Goal: Task Accomplishment & Management: Manage account settings

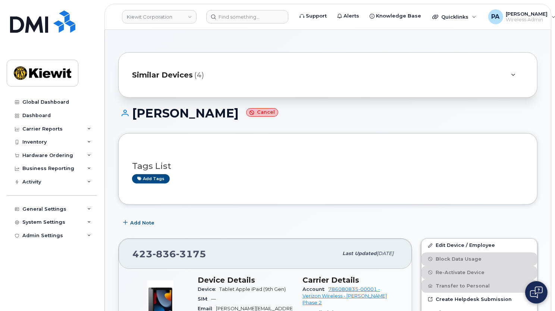
click at [168, 74] on span "Similar Devices" at bounding box center [162, 75] width 61 height 11
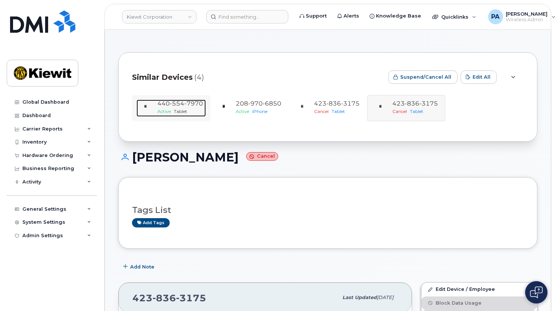
click at [184, 102] on span "554" at bounding box center [193, 103] width 19 height 7
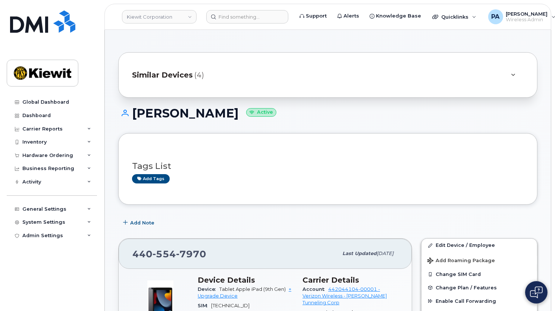
click at [57, 305] on div "Global Dashboard Dashboard Carrier Reports Monthly Billing Data Daily Data Pool…" at bounding box center [50, 155] width 101 height 311
drag, startPoint x: 157, startPoint y: 20, endPoint x: 175, endPoint y: 20, distance: 18.3
click at [157, 20] on link "Kiewit Corporation" at bounding box center [159, 16] width 75 height 13
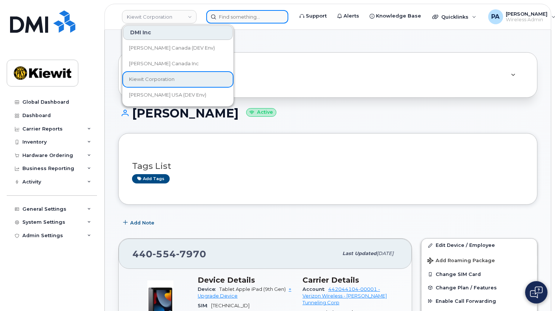
click at [237, 17] on input at bounding box center [247, 16] width 82 height 13
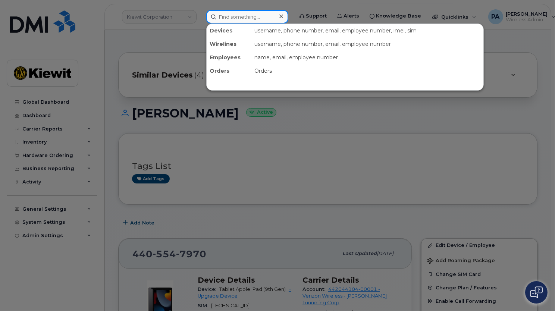
paste input "8083883498"
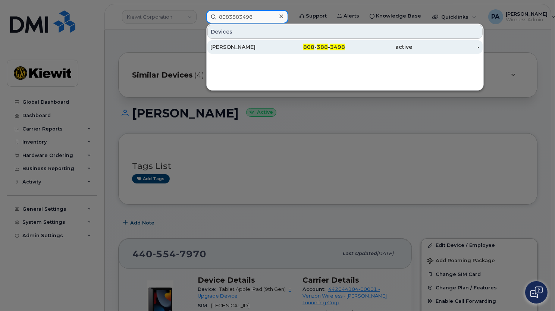
type input "8083883498"
click at [252, 49] on div "Matthew Fredrick" at bounding box center [243, 46] width 67 height 7
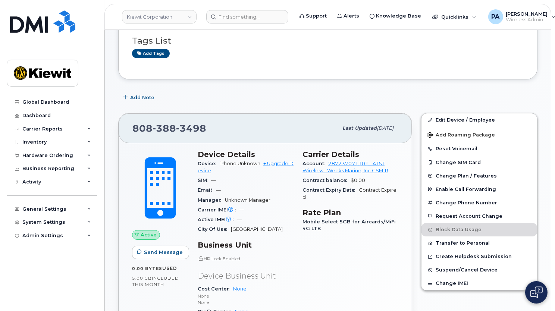
scroll to position [57, 0]
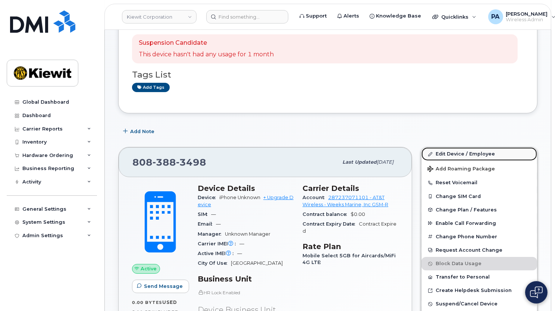
click at [485, 155] on link "Edit Device / Employee" at bounding box center [479, 153] width 116 height 13
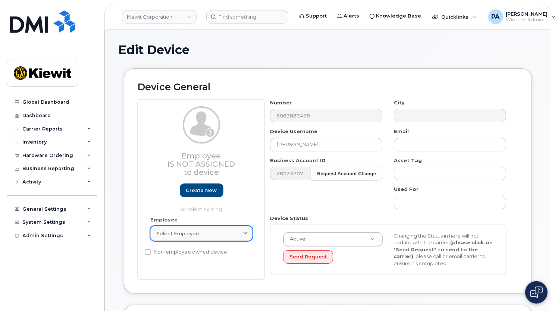
click at [208, 237] on link "Select employee" at bounding box center [201, 233] width 102 height 15
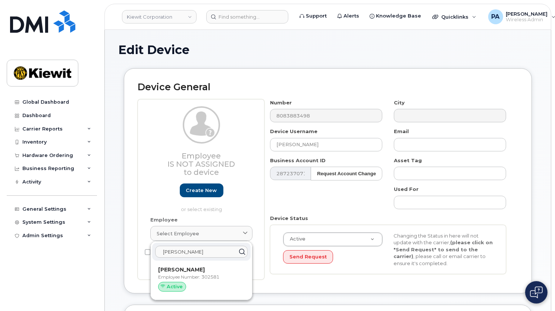
type input "matthew fredr"
click at [343, 279] on div "Number 8083883498 City Device Username Matthew Fredrick Email Business Account …" at bounding box center [388, 189] width 248 height 181
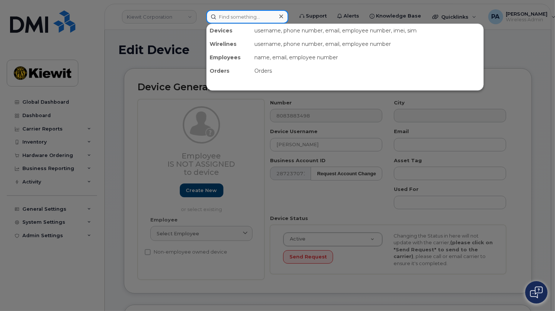
click at [219, 15] on input at bounding box center [247, 16] width 82 height 13
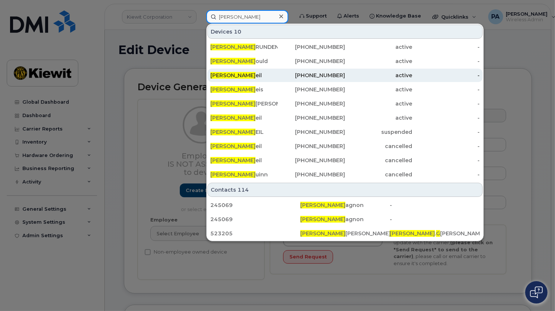
type input "adam g"
click at [218, 75] on span "Adam G" at bounding box center [232, 75] width 45 height 7
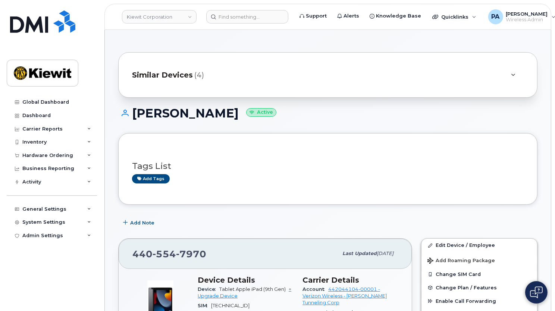
click at [175, 72] on span "Similar Devices" at bounding box center [162, 75] width 61 height 11
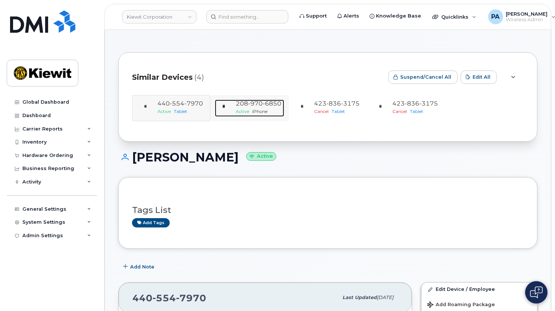
click at [259, 109] on span "iPhone" at bounding box center [259, 111] width 15 height 6
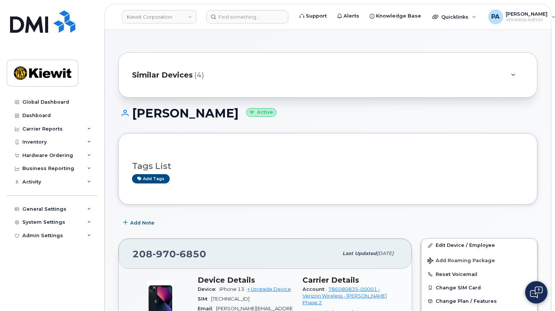
click at [177, 75] on span "Similar Devices" at bounding box center [162, 75] width 61 height 11
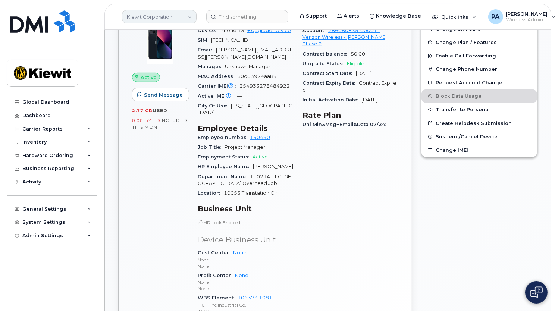
scroll to position [201, 0]
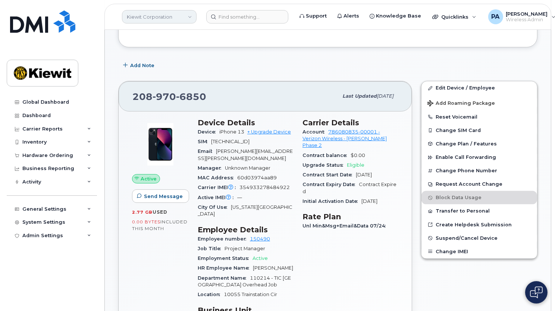
click at [176, 18] on link "Kiewit Corporation" at bounding box center [159, 16] width 75 height 13
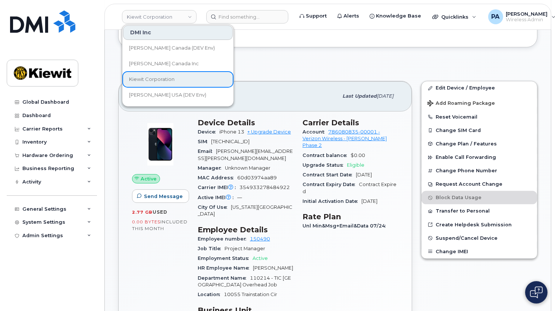
click at [320, 66] on div "Add Note" at bounding box center [327, 65] width 419 height 13
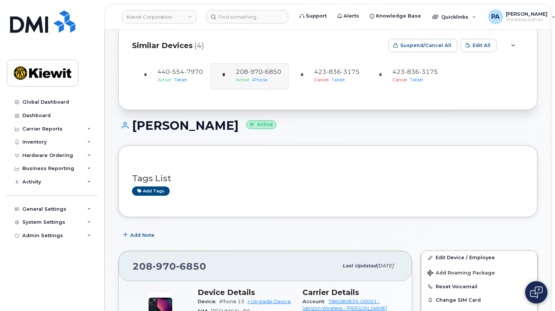
scroll to position [0, 0]
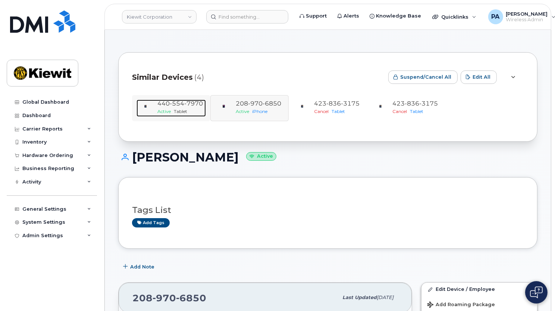
click at [166, 102] on span "440 554 7970" at bounding box center [179, 103] width 45 height 7
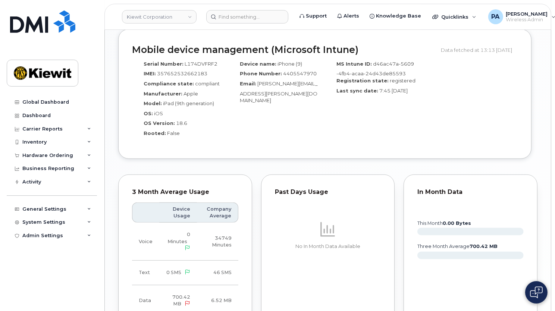
scroll to position [775, 0]
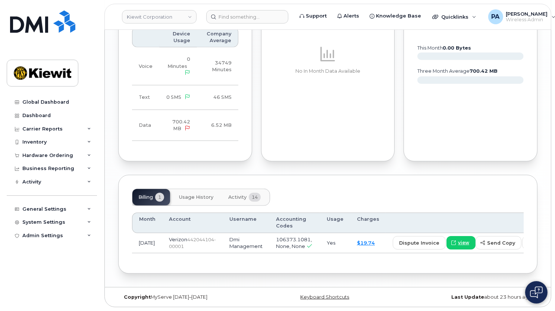
drag, startPoint x: 440, startPoint y: 123, endPoint x: 429, endPoint y: 92, distance: 31.9
click at [440, 123] on div "In Month Data this month 0.00 Bytes three month average 700.42 MB" at bounding box center [470, 80] width 134 height 162
click at [242, 16] on input at bounding box center [247, 16] width 82 height 13
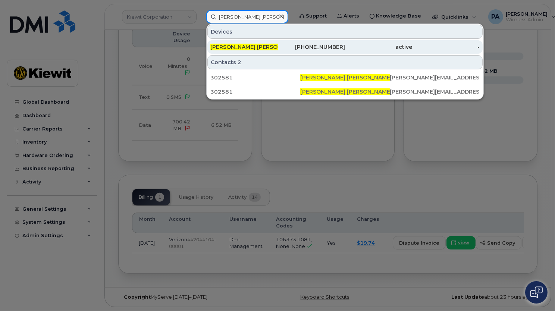
type input "matthew fred"
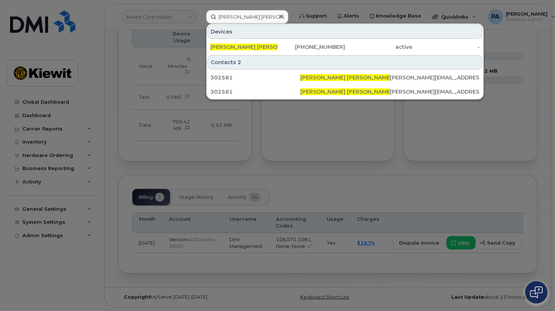
click at [477, 181] on div at bounding box center [277, 155] width 555 height 311
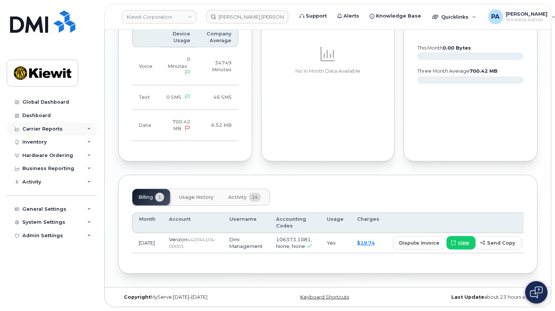
click at [52, 130] on div "Carrier Reports" at bounding box center [42, 129] width 40 height 6
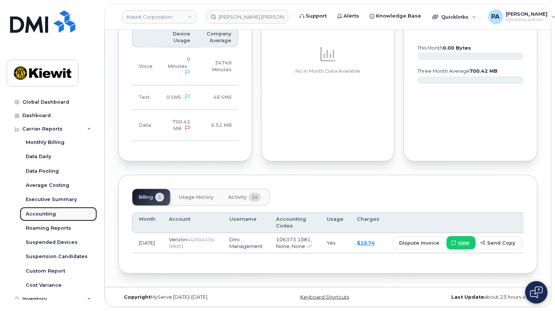
click at [38, 209] on link "Accounting" at bounding box center [58, 214] width 77 height 14
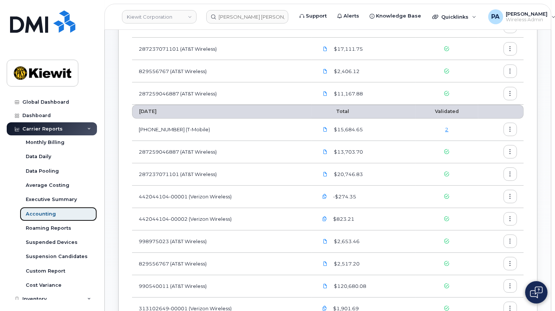
scroll to position [203, 0]
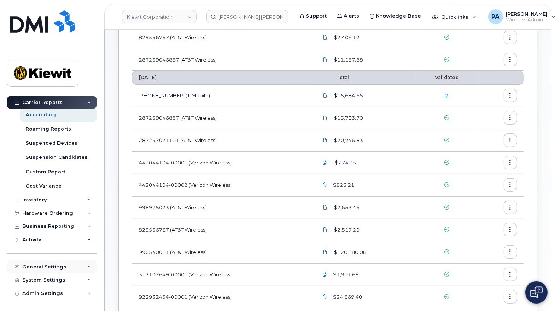
click at [56, 262] on div "General Settings" at bounding box center [52, 266] width 90 height 13
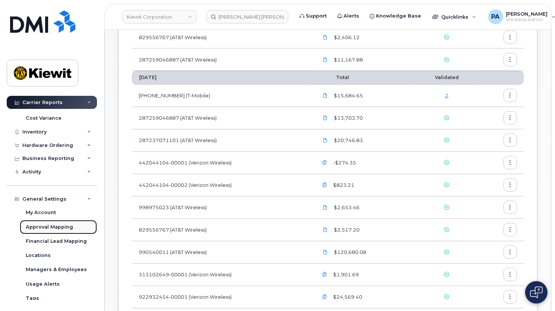
click at [60, 225] on div "Approval Mapping" at bounding box center [49, 227] width 47 height 7
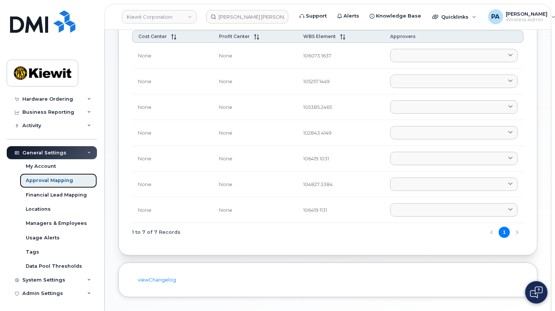
scroll to position [53, 0]
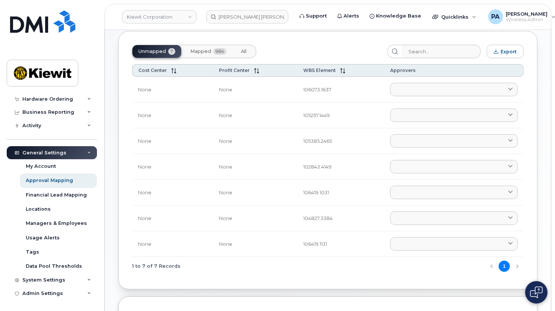
click at [209, 52] on span "Mapped" at bounding box center [200, 51] width 21 height 6
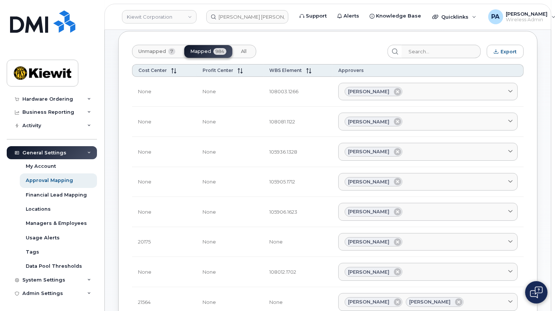
click at [241, 55] on button "All" at bounding box center [244, 51] width 18 height 13
click at [151, 54] on button "Unmapped 7" at bounding box center [156, 51] width 49 height 13
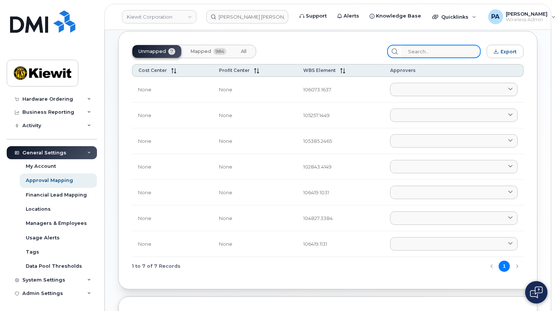
click at [429, 50] on input "search" at bounding box center [440, 51] width 79 height 13
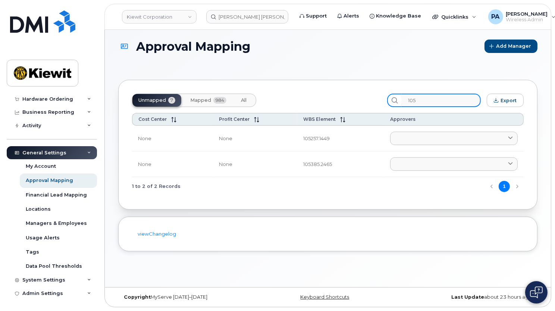
scroll to position [4, 0]
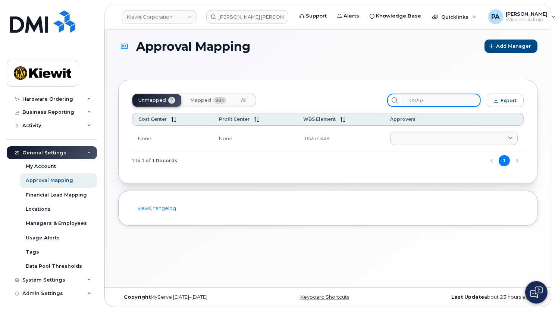
type input "105257"
click at [243, 99] on span "All" at bounding box center [244, 100] width 6 height 6
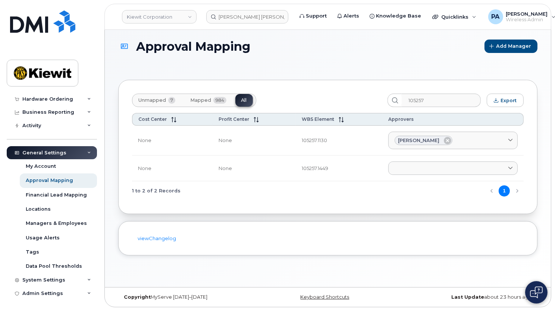
click at [444, 175] on td "Aaron Seward AARON.SEWARD@KSTCJV.COM Abrianna Garcia ABRIANNA.GARCIA@KIEWIT.COM…" at bounding box center [452, 168] width 141 height 26
click at [431, 166] on link at bounding box center [452, 167] width 129 height 13
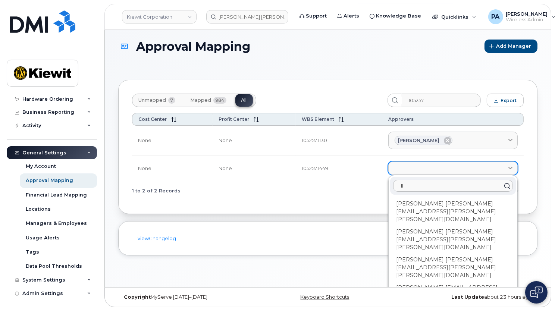
type input "l"
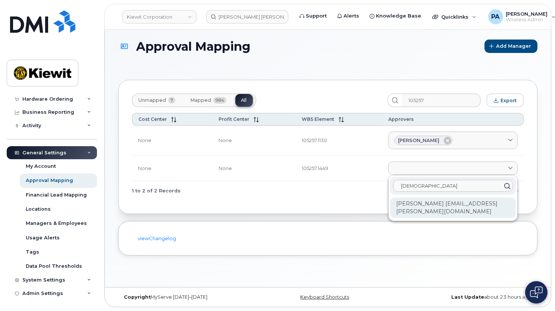
type input "god"
click at [404, 202] on div "Liliia Godunok LILIIA.GODUNOK@KIEWIT.COM" at bounding box center [453, 208] width 126 height 20
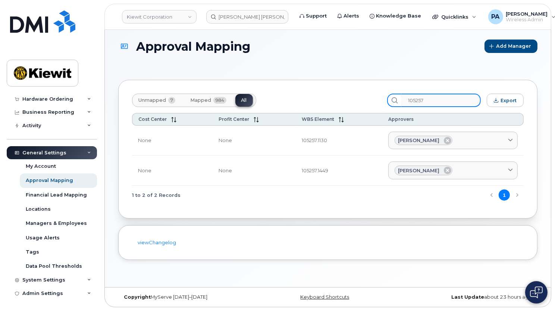
drag, startPoint x: 460, startPoint y: 96, endPoint x: 277, endPoint y: 88, distance: 184.0
click at [277, 88] on div "Unmapped 7 Mapped 984 All 105257 Export Cost Center Profit Center WBS Element A…" at bounding box center [327, 149] width 419 height 139
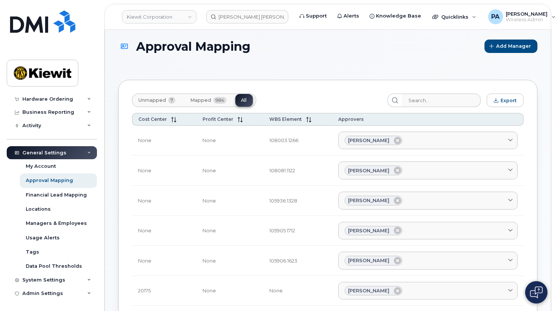
click at [149, 100] on span "Unmapped" at bounding box center [152, 100] width 28 height 6
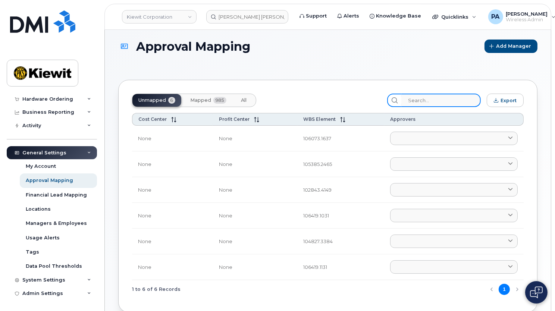
click at [424, 101] on input "search" at bounding box center [440, 100] width 79 height 13
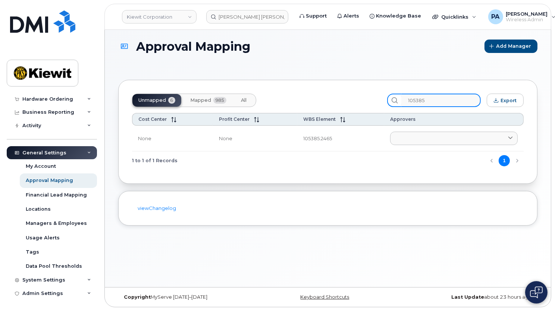
type input "105385"
click at [246, 99] on span "All" at bounding box center [244, 100] width 6 height 6
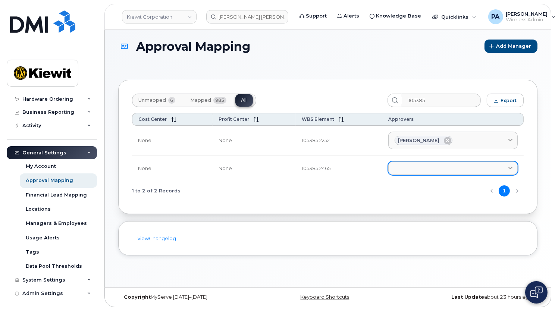
click at [441, 168] on link at bounding box center [452, 167] width 129 height 13
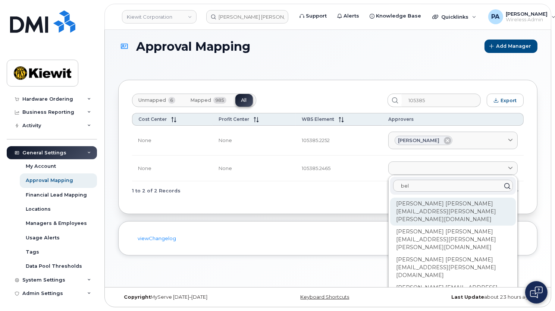
type input "bel"
click at [420, 253] on div "Belen Pena BELEN.PENA@KIEWIT.COM" at bounding box center [453, 267] width 126 height 28
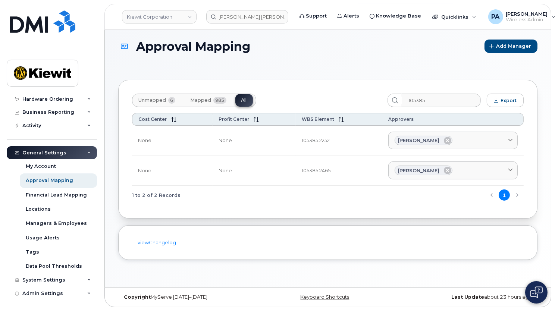
click at [143, 100] on span "Unmapped" at bounding box center [152, 100] width 28 height 6
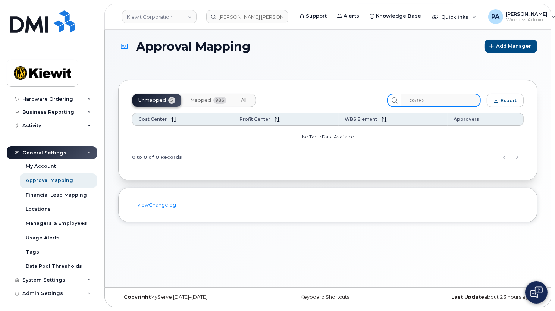
drag, startPoint x: 439, startPoint y: 103, endPoint x: 331, endPoint y: 101, distance: 107.4
click at [331, 101] on div "Unmapped 5 Mapped 986 All 105385 Export" at bounding box center [327, 100] width 391 height 13
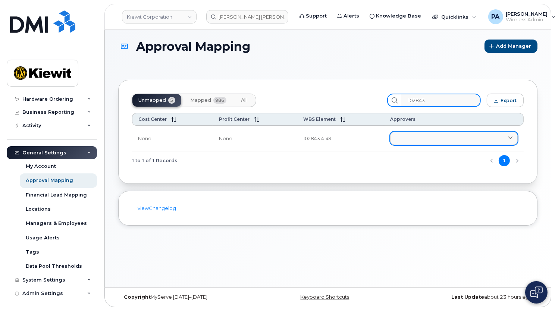
type input "102843"
click at [417, 136] on link at bounding box center [453, 138] width 127 height 13
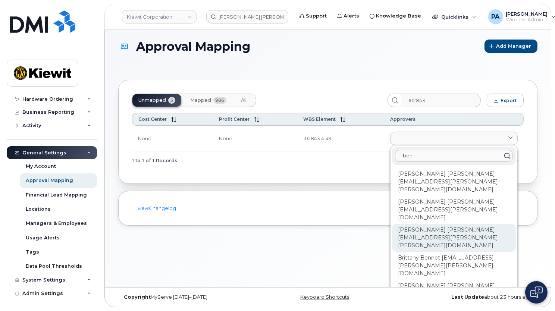
type input "ben"
click at [439, 280] on div "Benjamin Schaefer BEN.SCHAEFER@KIEWIT.COM" at bounding box center [454, 294] width 124 height 28
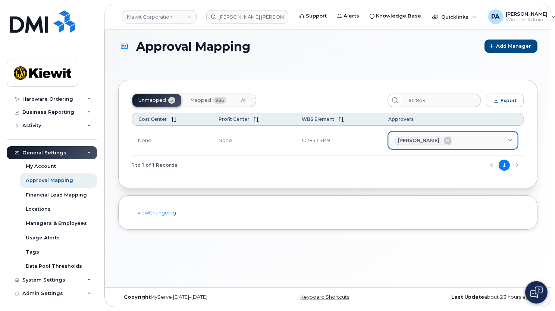
click at [464, 139] on div "Benjamin Schaefer" at bounding box center [452, 141] width 117 height 10
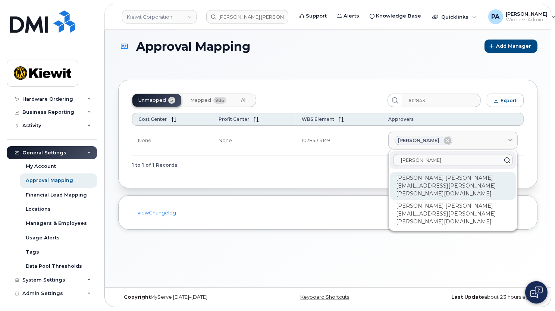
type input "katie"
click at [451, 180] on div "Katie Luther KATIE.LUTHER@KIEWIT.COM" at bounding box center [453, 186] width 126 height 28
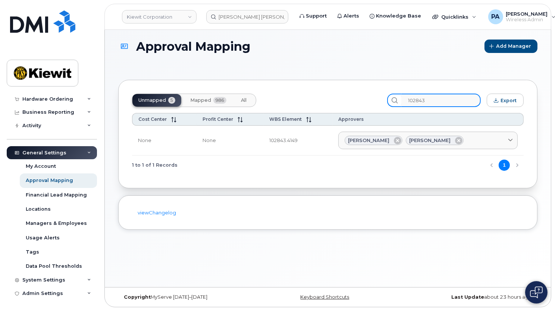
drag, startPoint x: 446, startPoint y: 100, endPoint x: 236, endPoint y: 88, distance: 210.9
click at [236, 88] on div "Unmapped 5 Mapped 986 All 102843 Export Cost Center Profit Center WBS Element A…" at bounding box center [327, 134] width 419 height 108
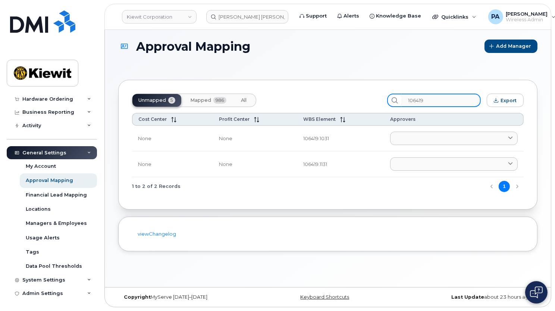
type input "106419"
click at [249, 100] on button "All" at bounding box center [244, 100] width 18 height 13
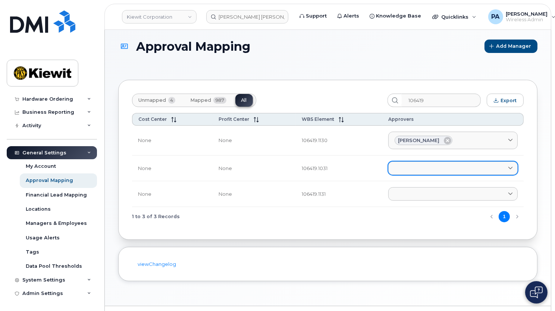
click at [450, 167] on link at bounding box center [452, 167] width 129 height 13
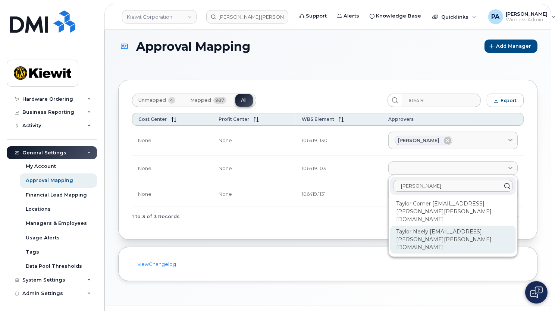
type input "taylor"
click at [435, 226] on div "Taylor Neely TAYLOR.NEELY@KIEWIT.COM" at bounding box center [453, 240] width 126 height 28
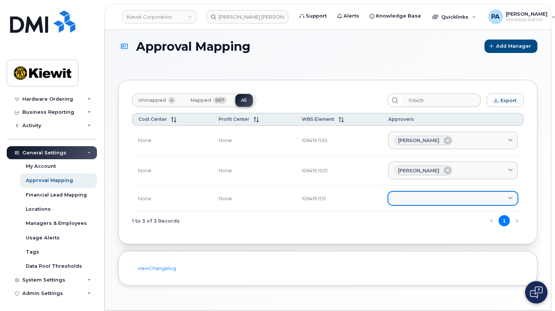
click at [413, 204] on link at bounding box center [452, 198] width 129 height 13
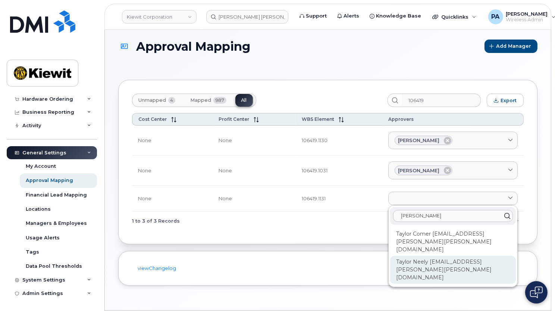
type input "taylor"
click at [411, 256] on div "Taylor Neely TAYLOR.NEELY@KIEWIT.COM" at bounding box center [453, 270] width 126 height 28
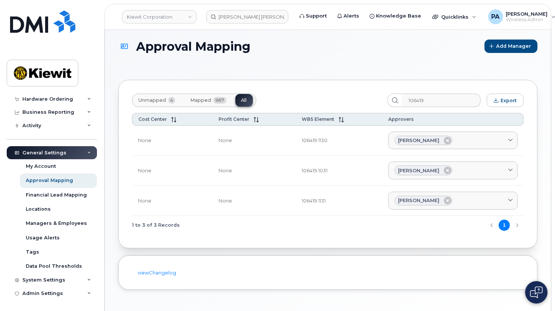
click at [149, 102] on span "Unmapped" at bounding box center [152, 100] width 28 height 6
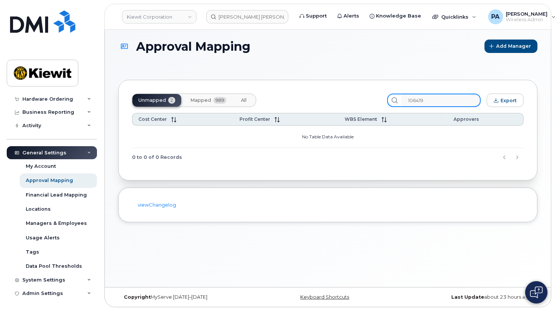
drag, startPoint x: 460, startPoint y: 103, endPoint x: 142, endPoint y: 60, distance: 320.8
click at [142, 60] on section "Approval Mapping Add Manager Unmapped 2 Mapped 989 All 106419 Export Cost Cente…" at bounding box center [327, 131] width 419 height 183
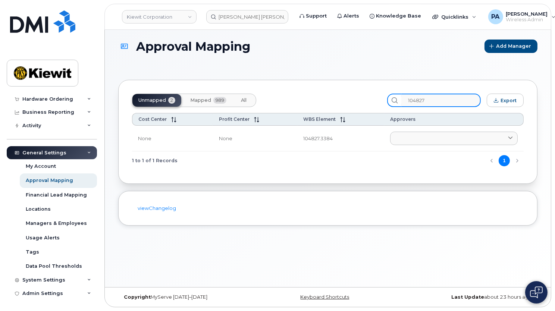
type input "104827"
click at [242, 99] on span "All" at bounding box center [244, 100] width 6 height 6
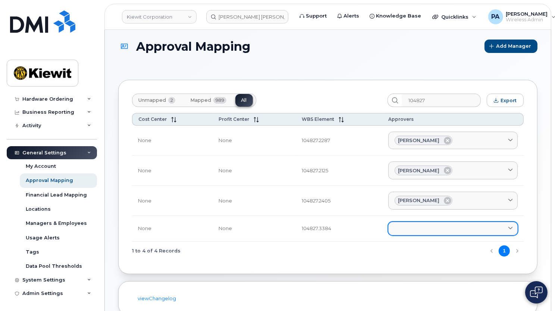
click at [414, 233] on link at bounding box center [452, 228] width 129 height 13
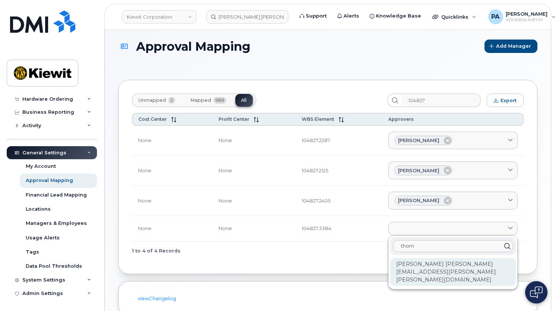
type input "thorn"
click at [428, 266] on div "Jonathan Thorn JONATHAN.THORN@KIEWIT.COM" at bounding box center [453, 272] width 126 height 28
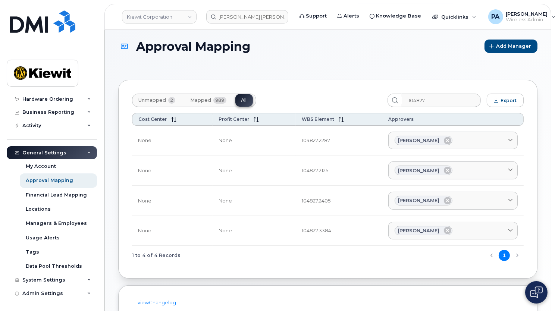
click at [154, 103] on span "Unmapped" at bounding box center [152, 100] width 28 height 6
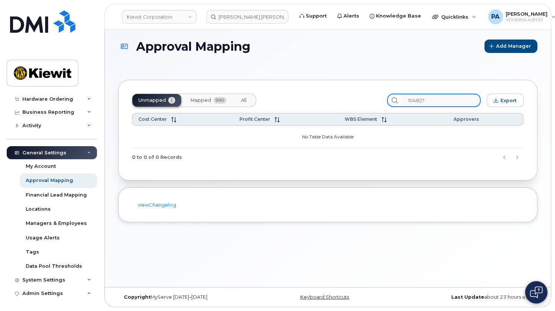
drag, startPoint x: 455, startPoint y: 93, endPoint x: 361, endPoint y: 97, distance: 94.4
click at [361, 97] on div "Unmapped 1 Mapped 990 All 104827 Export Cost Center Profit Center WBS Element A…" at bounding box center [327, 130] width 419 height 101
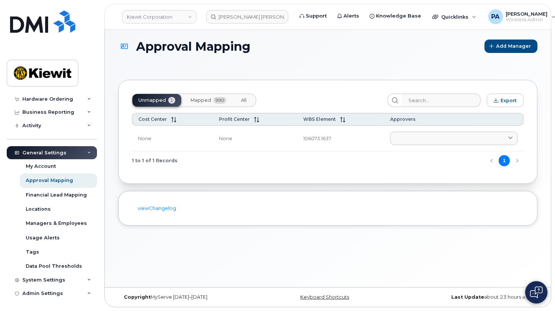
click at [93, 309] on div "Global Dashboard Dashboard Carrier Reports Monthly Billing Data Daily Data Pool…" at bounding box center [50, 155] width 101 height 311
click at [103, 304] on body "Kiewit Corporation matthew fred Support Alerts Knowledge Base Quicklinks Suspen…" at bounding box center [277, 153] width 555 height 315
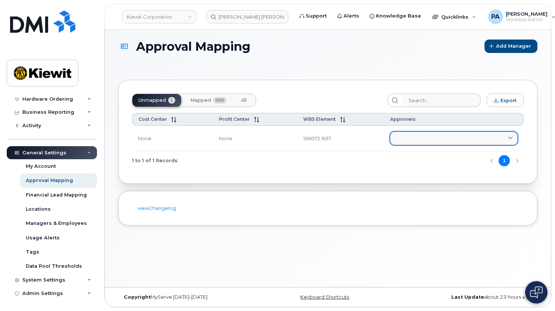
click at [404, 138] on link at bounding box center [453, 138] width 127 height 13
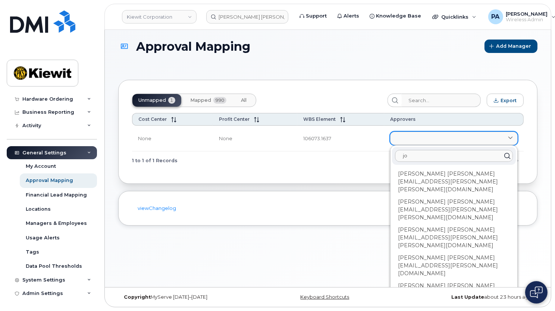
type input "j"
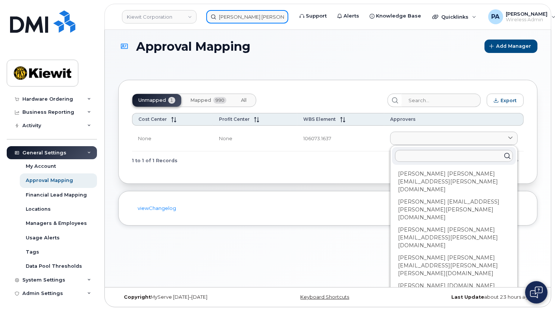
click at [269, 19] on input "matthew fred" at bounding box center [247, 16] width 82 height 13
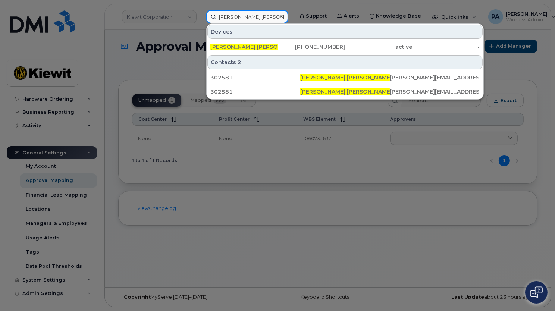
drag, startPoint x: 269, startPoint y: 17, endPoint x: 86, endPoint y: 13, distance: 182.7
click at [200, 13] on div "matthew fred Devices Matthew Fred rick 808-388-3498 active - Contacts 2 302581 …" at bounding box center [247, 16] width 94 height 13
paste input "Michael Martello"
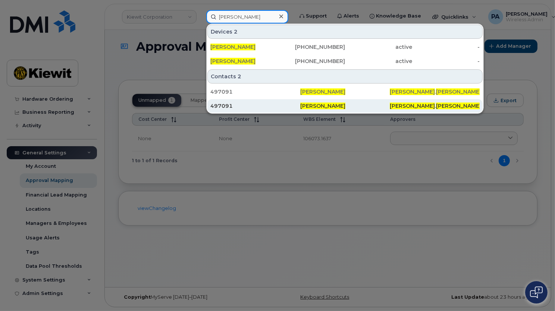
type input "Michael Martello"
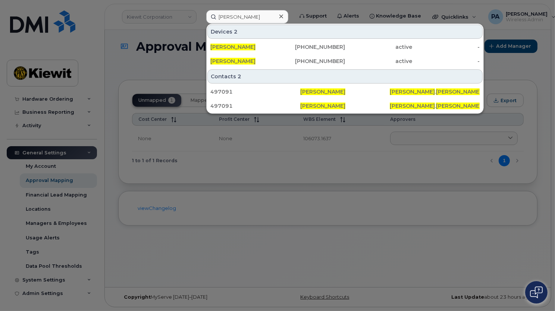
click at [247, 170] on div at bounding box center [277, 155] width 555 height 311
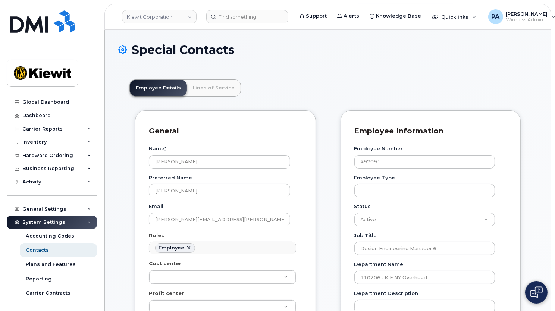
scroll to position [23, 0]
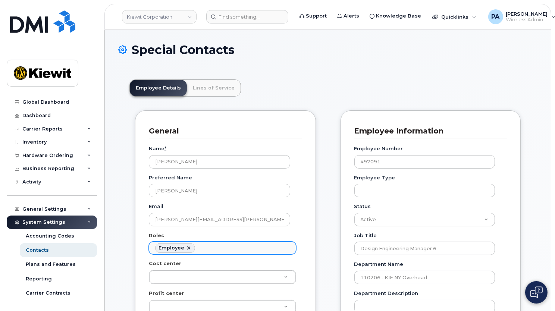
click at [211, 250] on ul "Employee" at bounding box center [222, 248] width 146 height 12
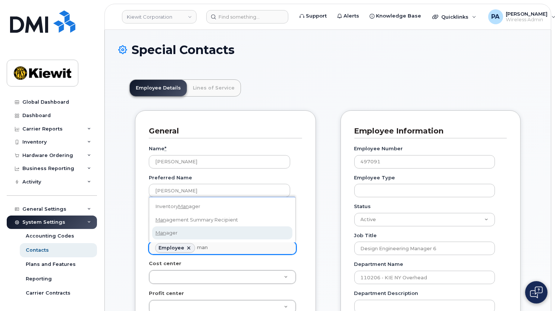
type input "man"
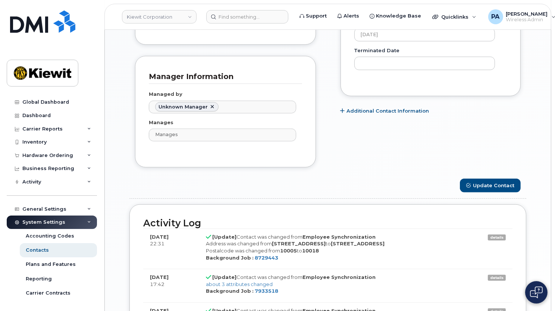
scroll to position [610, 0]
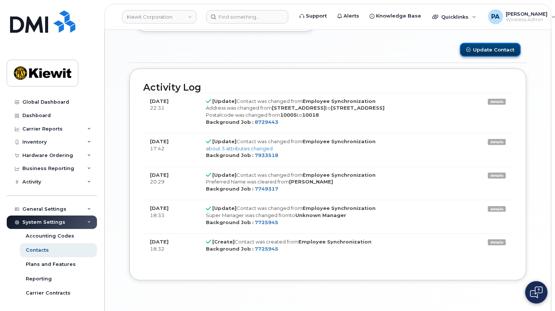
click at [495, 44] on button "Update Contact" at bounding box center [490, 50] width 61 height 14
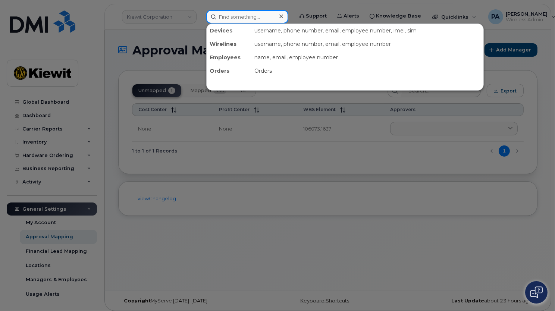
click at [238, 19] on input at bounding box center [247, 16] width 82 height 13
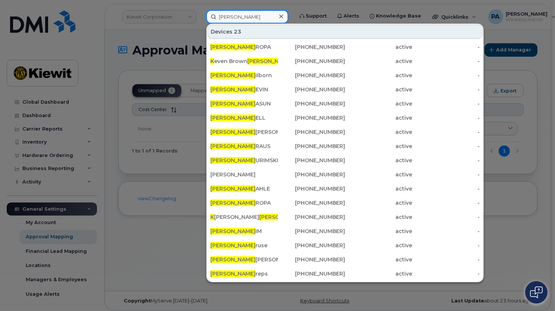
drag, startPoint x: 252, startPoint y: 16, endPoint x: 157, endPoint y: 14, distance: 95.1
click at [200, 14] on div "john k Devices 23 JOHN K ROPA 862-390-1523 active - K even Brown John 236-335-8…" at bounding box center [247, 16] width 94 height 13
paste input "John Kalvelage"
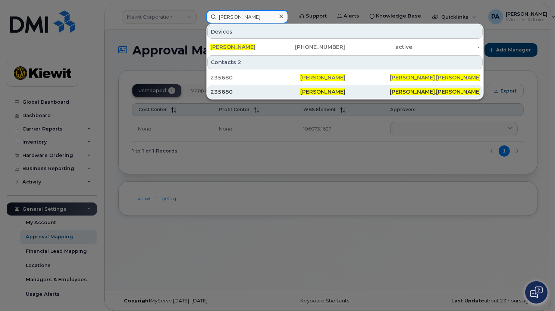
type input "John Kalvelage"
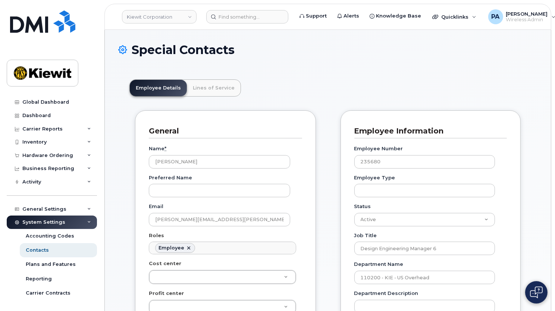
scroll to position [23, 0]
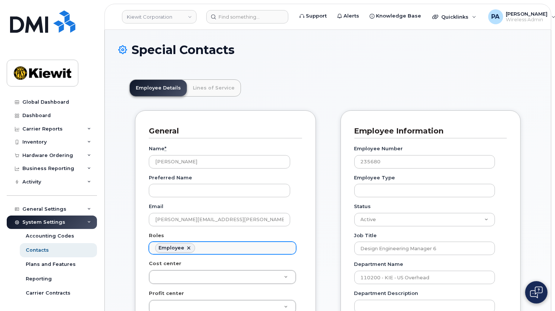
click at [212, 250] on ul "Employee" at bounding box center [222, 248] width 146 height 12
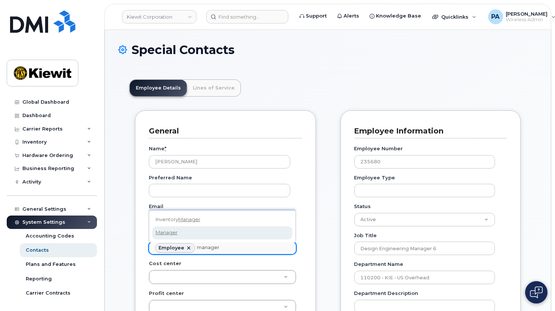
type input "manager"
click at [195, 240] on div "Inventory Manager Manager" at bounding box center [222, 226] width 147 height 32
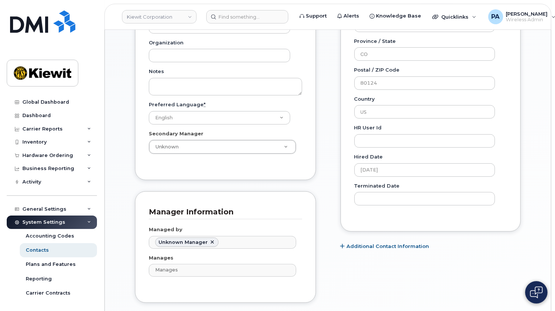
scroll to position [542, 0]
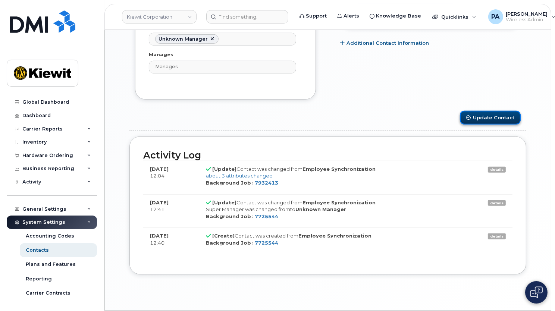
click at [491, 114] on button "Update Contact" at bounding box center [490, 118] width 61 height 14
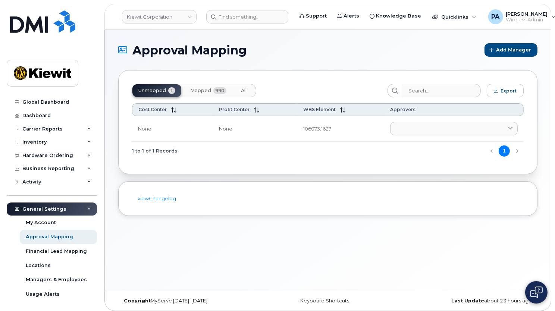
click at [126, 36] on div "Approval Mapping Add Manager Unmapped 1 Mapped 990 All Export Cost Center Profi…" at bounding box center [328, 160] width 446 height 261
click at [427, 128] on link at bounding box center [453, 128] width 127 height 13
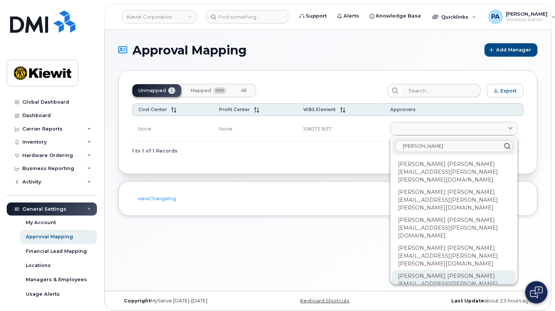
type input "[PERSON_NAME]"
click at [448, 270] on div "[PERSON_NAME] [PERSON_NAME][EMAIL_ADDRESS][PERSON_NAME][PERSON_NAME][DOMAIN_NAM…" at bounding box center [454, 284] width 124 height 28
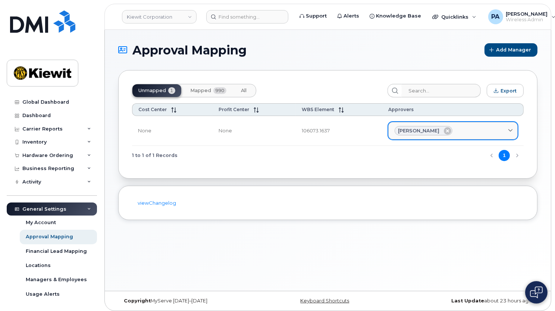
click at [469, 130] on div "[PERSON_NAME]" at bounding box center [452, 131] width 117 height 10
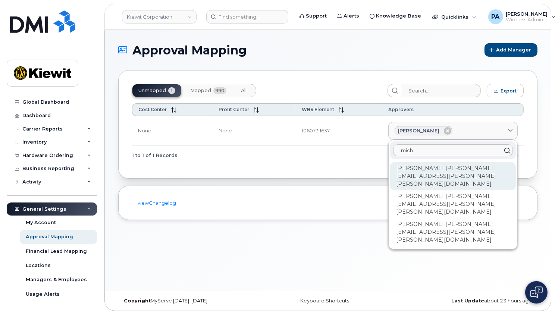
type input "mich"
click at [435, 168] on div "Michael Martello MICHAEL.MARTELLO@KIEWIT.COM" at bounding box center [453, 176] width 126 height 28
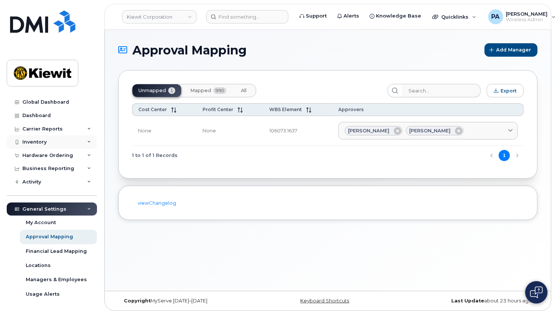
click at [56, 142] on div "Inventory" at bounding box center [52, 141] width 90 height 13
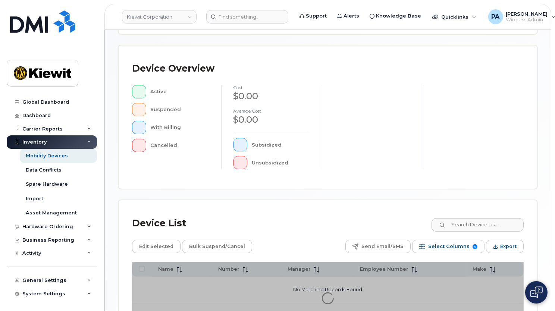
scroll to position [230, 0]
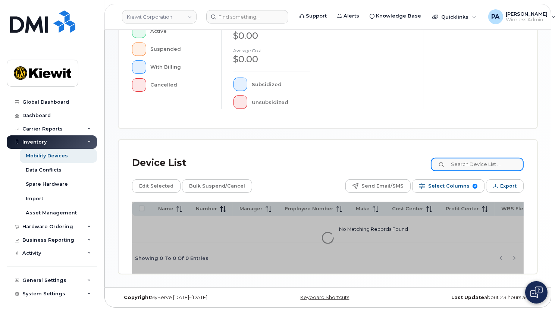
click at [470, 161] on input at bounding box center [477, 164] width 93 height 13
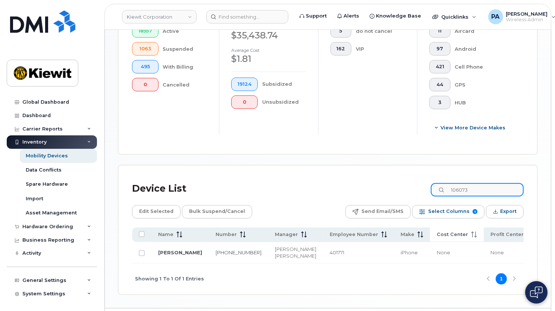
scroll to position [286, 0]
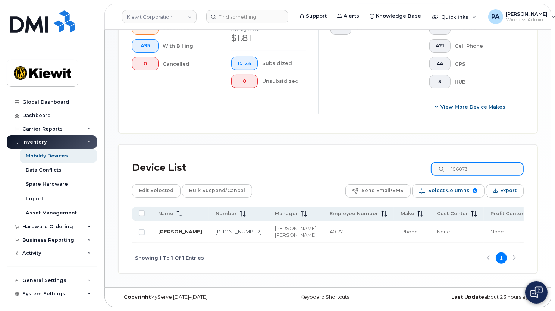
type input "106073"
click at [160, 228] on link "[PERSON_NAME]" at bounding box center [180, 231] width 44 height 6
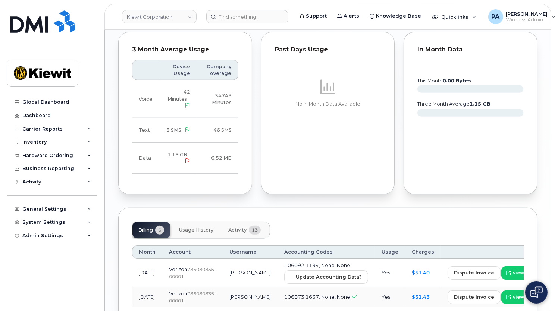
scroll to position [712, 0]
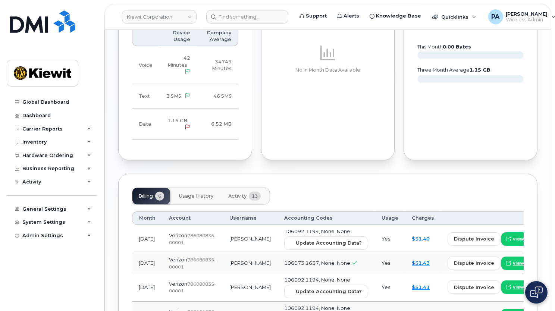
click at [236, 193] on span "Activity" at bounding box center [237, 196] width 18 height 6
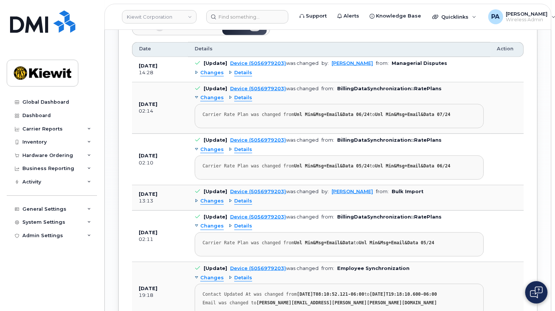
scroll to position [1050, 0]
